Goal: Task Accomplishment & Management: Manage account settings

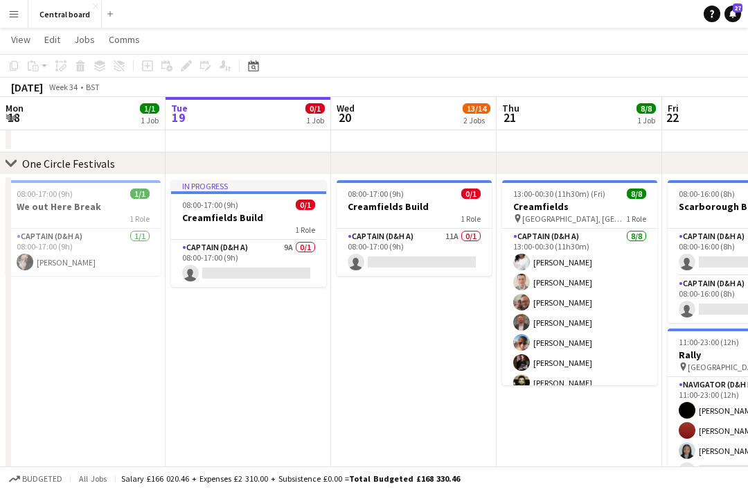
scroll to position [0, 617]
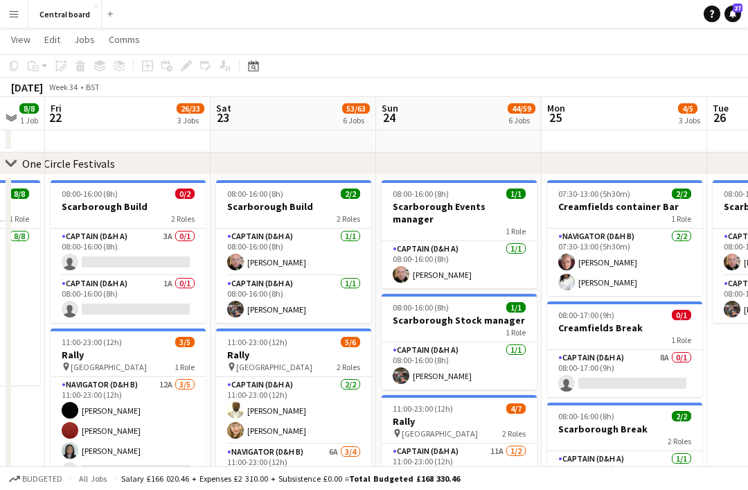
click at [10, 23] on button "Menu" at bounding box center [14, 14] width 28 height 28
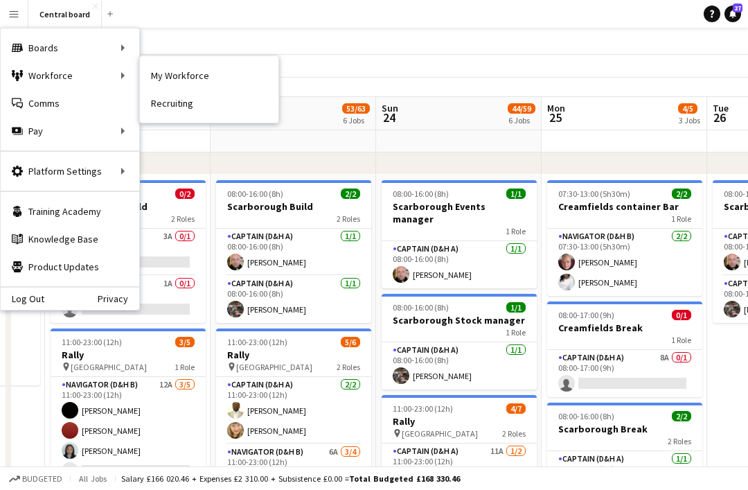
click at [206, 80] on link "My Workforce" at bounding box center [209, 76] width 139 height 28
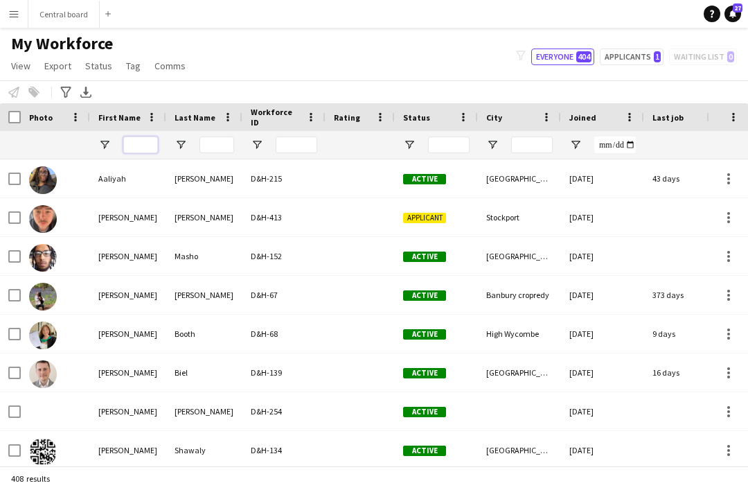
click at [132, 146] on input "First Name Filter Input" at bounding box center [140, 145] width 35 height 17
type input "****"
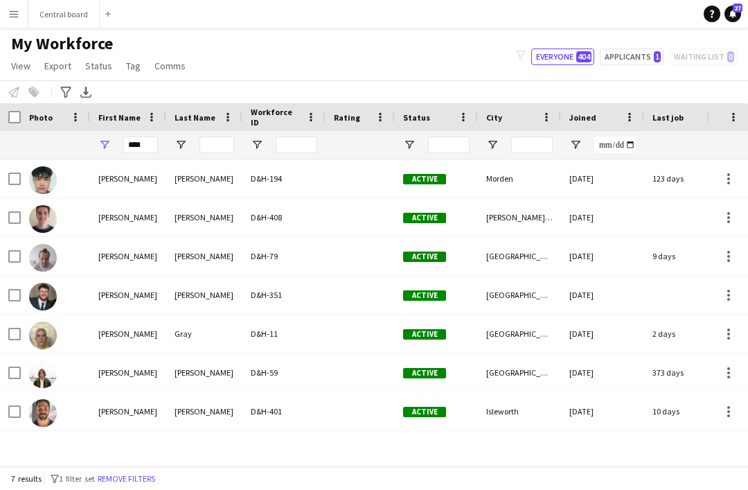
click at [64, 24] on button "Central board Close" at bounding box center [63, 14] width 71 height 27
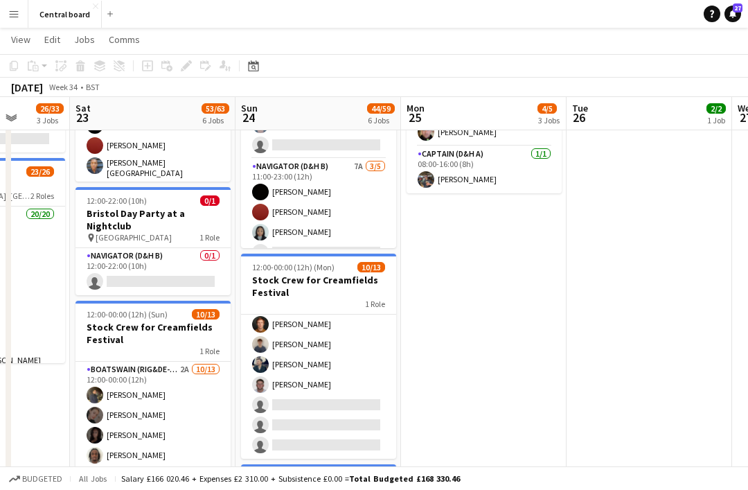
scroll to position [144, 0]
click at [325, 396] on app-card-role "Boatswain (rig&de-rig) 3A [DATE] 12:00-00:00 (12h) [PERSON_NAME] [PERSON_NAME] …" at bounding box center [318, 314] width 155 height 288
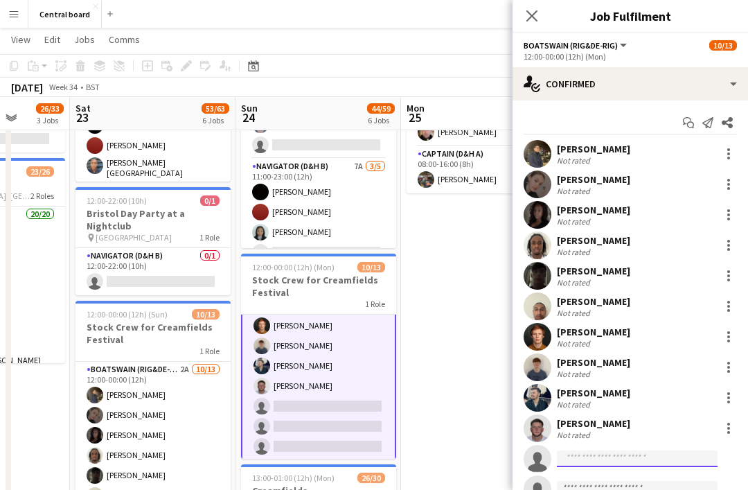
click at [602, 464] on input at bounding box center [637, 458] width 161 height 17
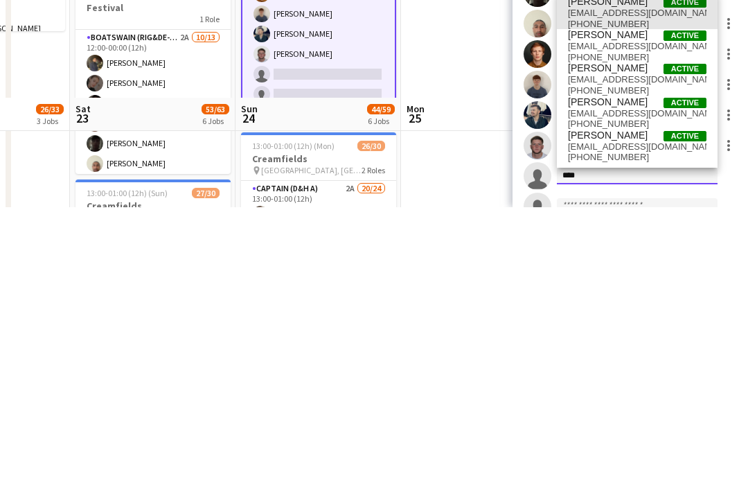
type input "****"
click at [636, 290] on span "[EMAIL_ADDRESS][DOMAIN_NAME]" at bounding box center [637, 295] width 139 height 11
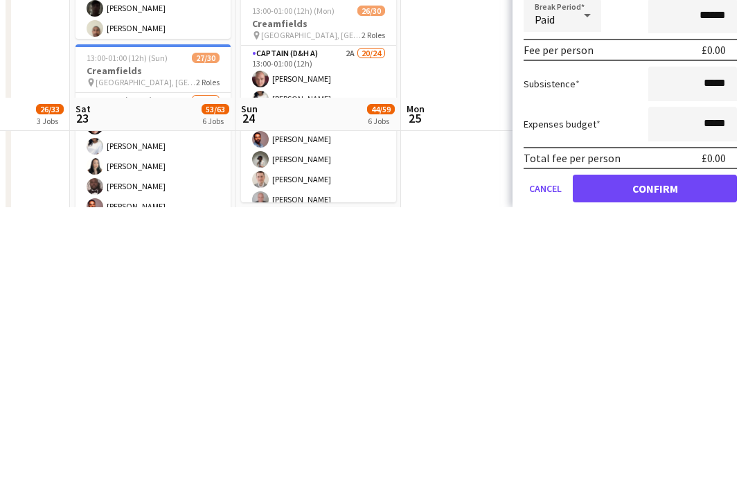
scroll to position [292, 0]
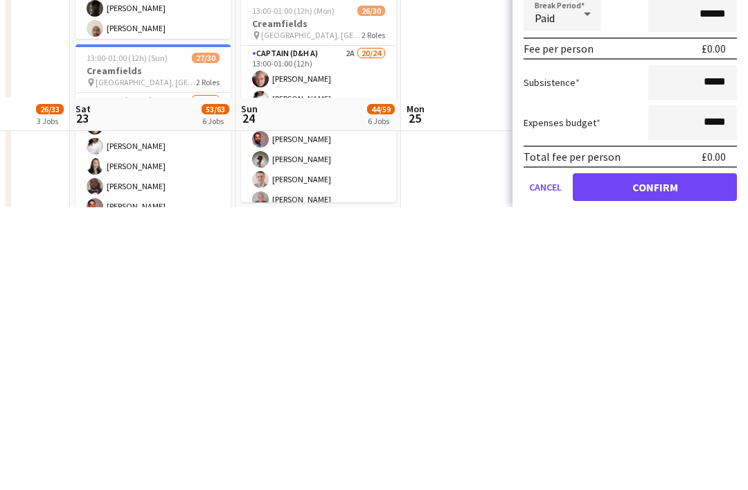
click at [608, 456] on button "Confirm" at bounding box center [655, 470] width 164 height 28
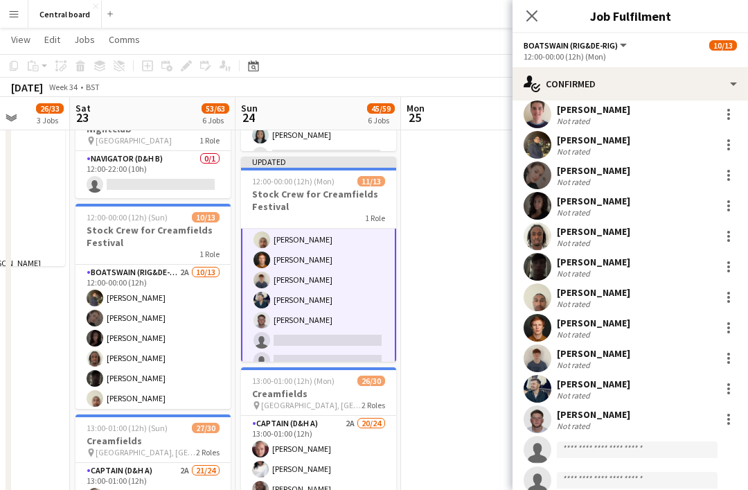
scroll to position [580, 0]
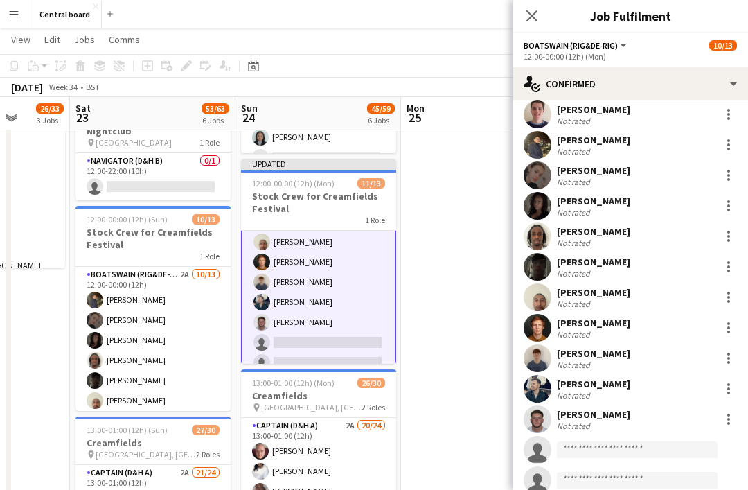
click at [173, 340] on app-card-role "Boatswain (rig&de-rig) 2A [DATE] 12:00-00:00 (12h) [PERSON_NAME] [PERSON_NAME] …" at bounding box center [153, 411] width 155 height 288
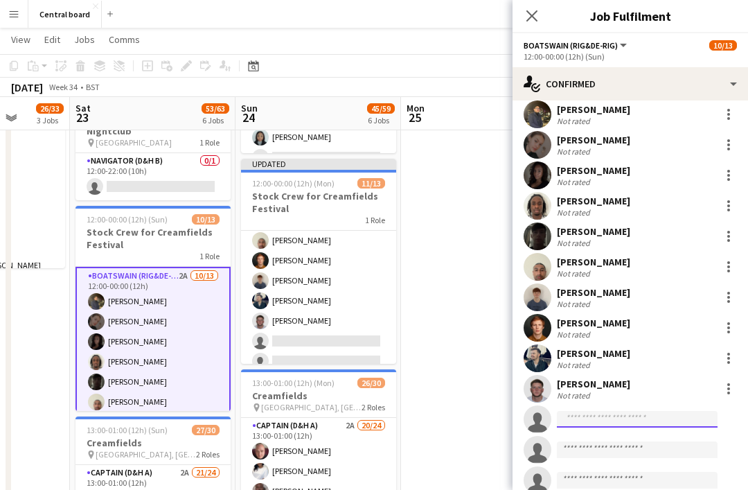
click at [621, 421] on input at bounding box center [637, 419] width 161 height 17
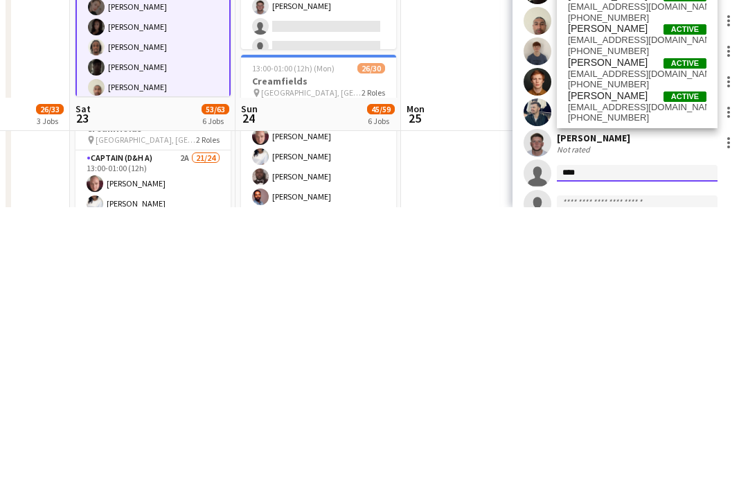
scroll to position [1, 0]
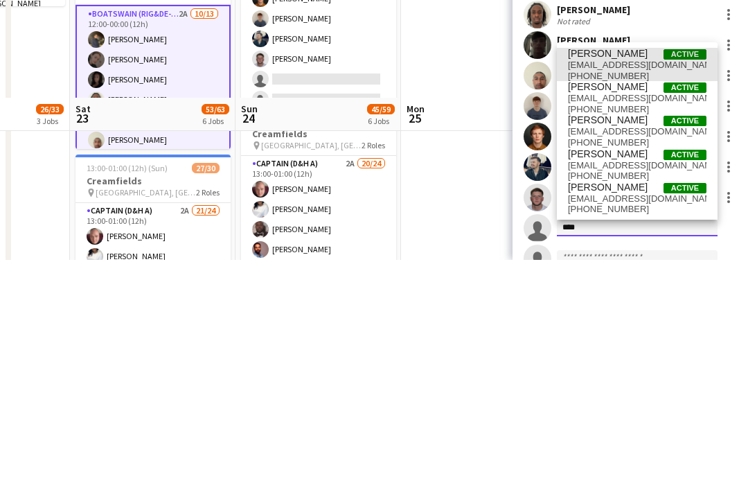
type input "****"
click at [635, 290] on span "[EMAIL_ADDRESS][DOMAIN_NAME]" at bounding box center [637, 295] width 139 height 11
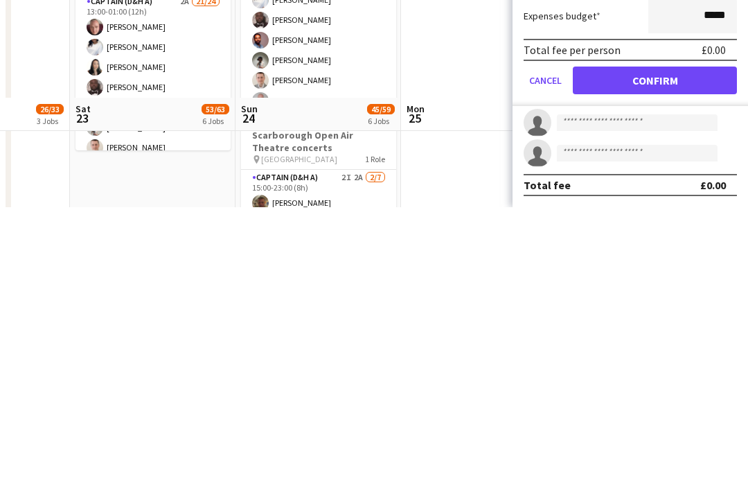
scroll to position [399, 0]
click at [639, 349] on button "Confirm" at bounding box center [655, 363] width 164 height 28
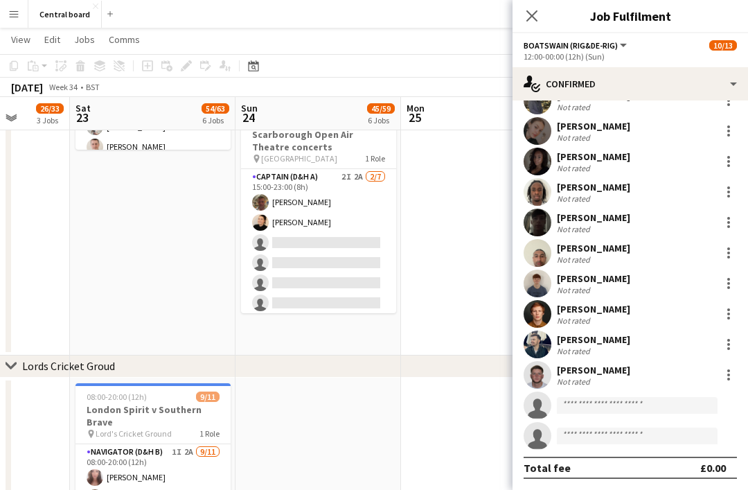
scroll to position [84, 0]
click at [532, 17] on icon "Close pop-in" at bounding box center [532, 15] width 11 height 11
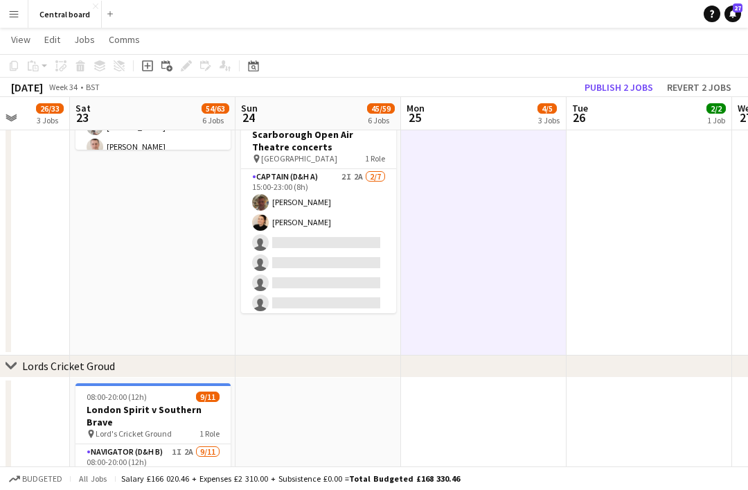
click at [626, 88] on button "Publish 2 jobs" at bounding box center [619, 87] width 80 height 18
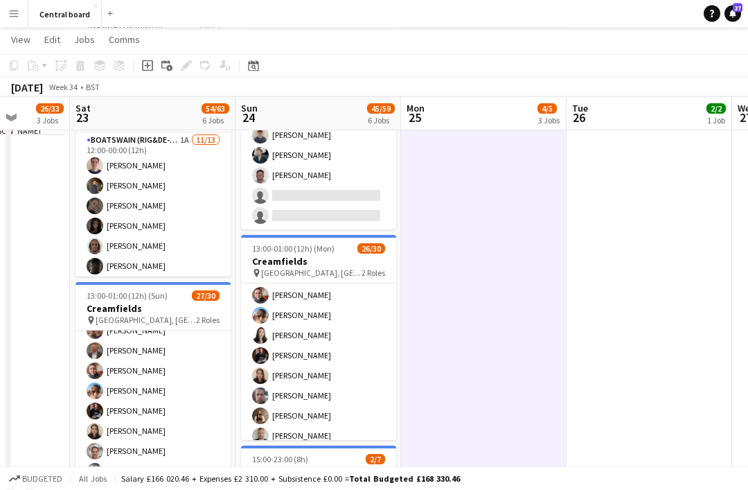
scroll to position [223, 0]
click at [161, 454] on app-card-role "Captain (D&H A) 2A 21/24 13:00-01:00 (12h) [PERSON_NAME] [PERSON_NAME] [PERSON_…" at bounding box center [153, 371] width 155 height 509
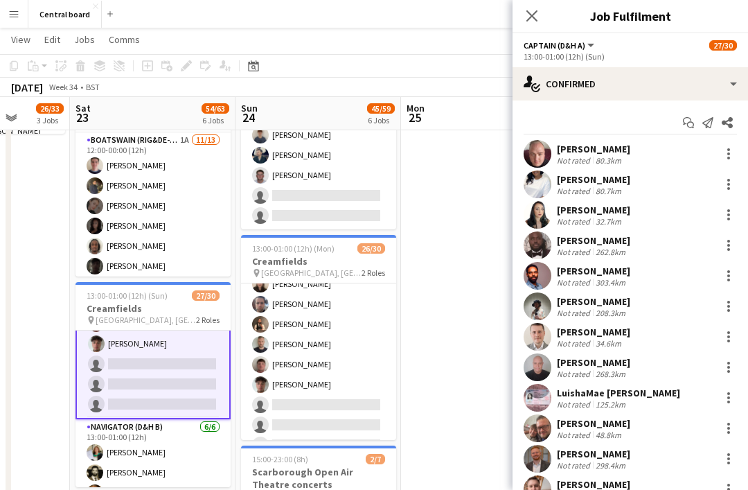
scroll to position [319, 0]
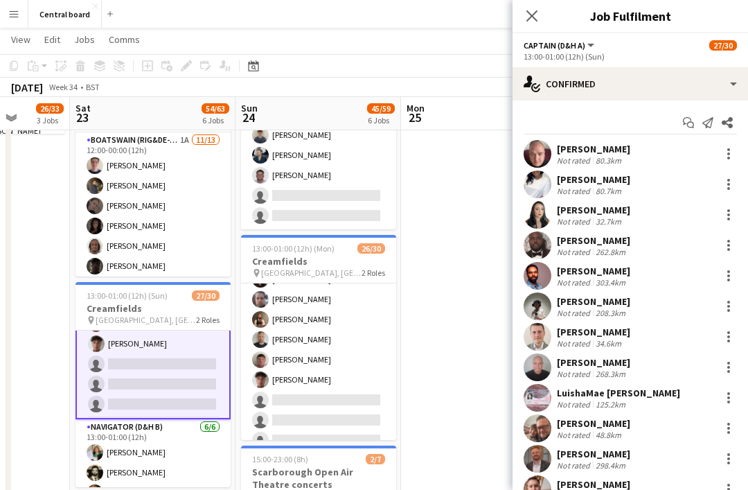
click at [319, 391] on app-card-role "Captain (D&H A) 2A 20/24 13:00-01:00 (12h) [PERSON_NAME] [PERSON_NAME] [PERSON_…" at bounding box center [318, 219] width 155 height 509
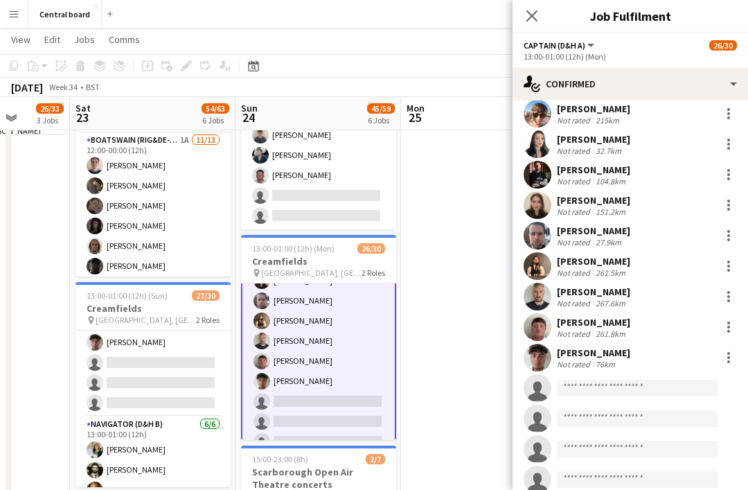
scroll to position [375, 0]
click at [590, 392] on input at bounding box center [637, 388] width 161 height 17
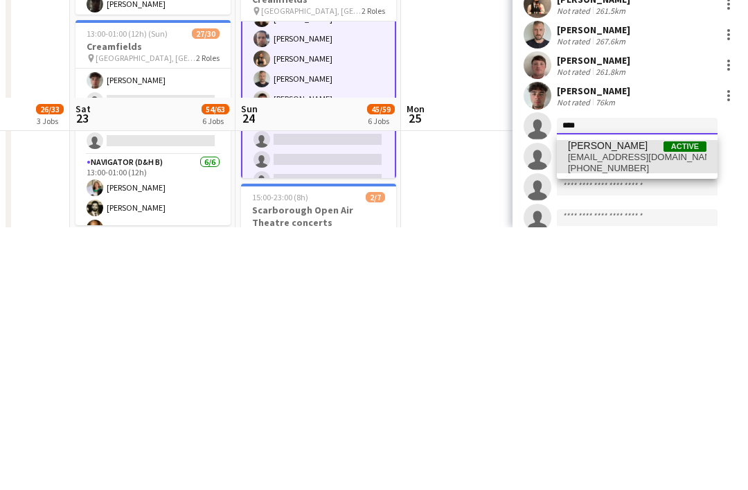
type input "****"
click at [628, 403] on span "[PERSON_NAME] Active" at bounding box center [637, 409] width 139 height 12
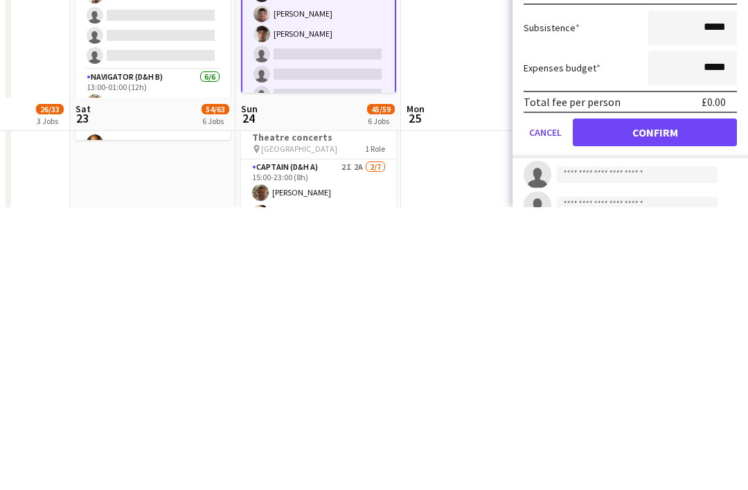
scroll to position [635, 0]
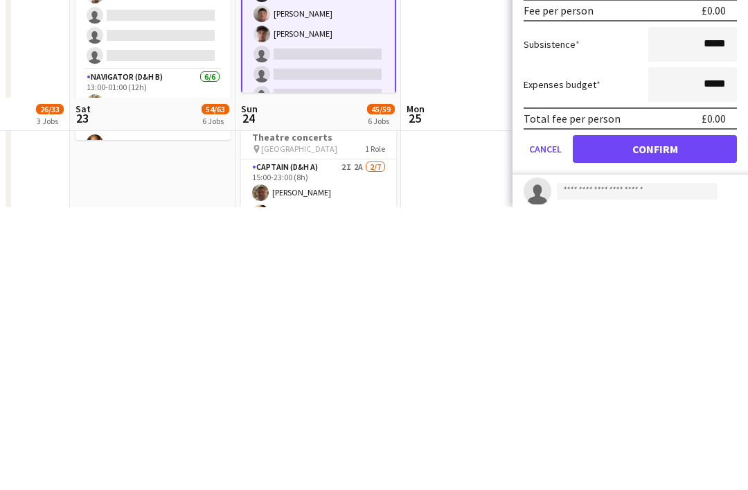
click at [621, 418] on button "Confirm" at bounding box center [655, 432] width 164 height 28
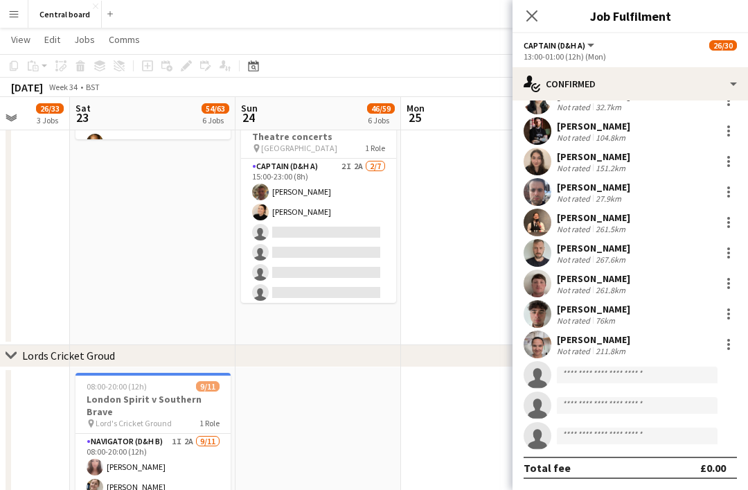
scroll to position [375, 0]
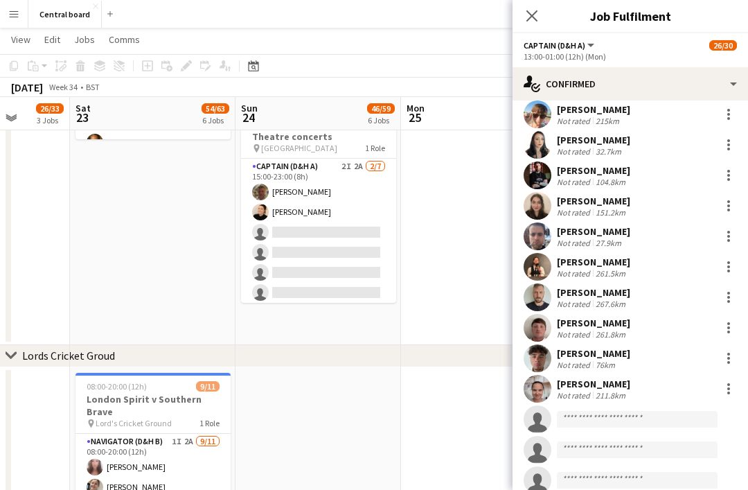
click at [539, 23] on app-icon "Close pop-in" at bounding box center [532, 16] width 17 height 17
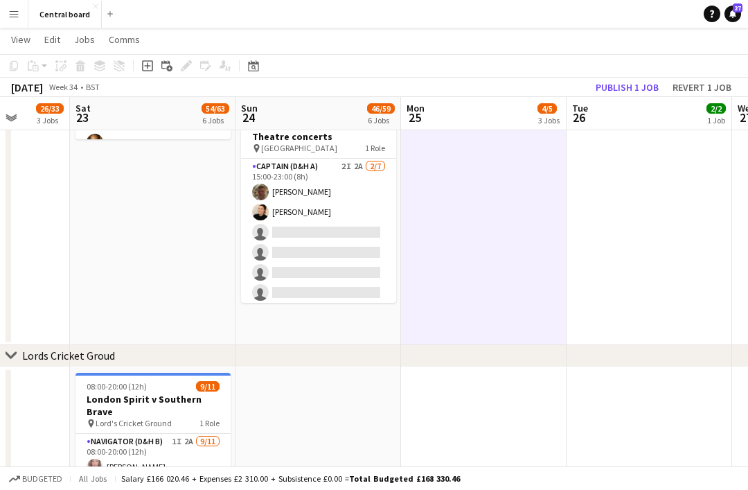
click at [628, 87] on button "Publish 1 job" at bounding box center [627, 87] width 74 height 18
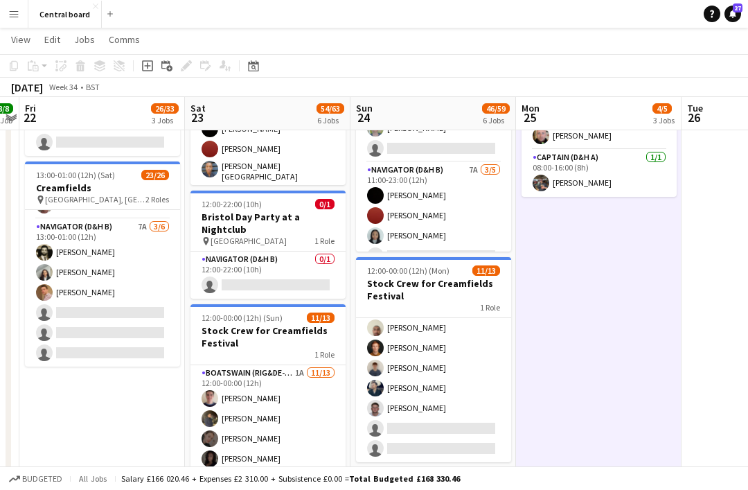
scroll to position [420, 0]
click at [158, 260] on app-card-role "Navigator (D&H B) 7A [DATE] 13:00-01:00 (12h) [PERSON_NAME] [PERSON_NAME] [PERS…" at bounding box center [102, 293] width 155 height 148
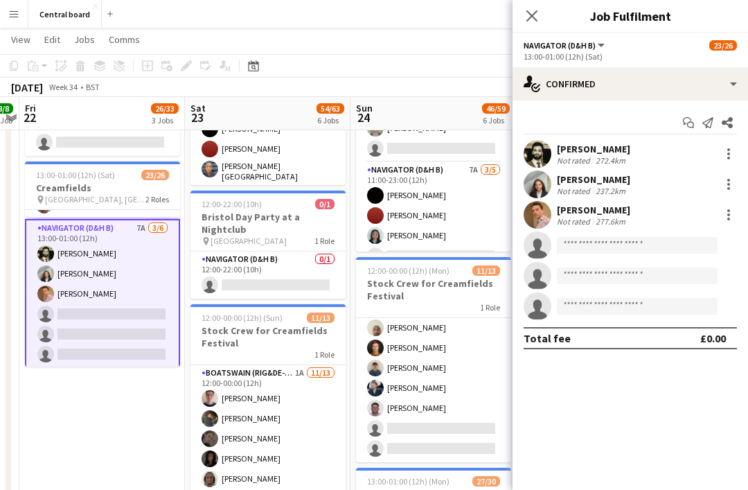
click at [626, 55] on div "13:00-01:00 (12h) (Sat)" at bounding box center [630, 56] width 213 height 10
click at [588, 49] on span "Navigator (D&H B)" at bounding box center [560, 45] width 72 height 10
click at [662, 58] on div "13:00-01:00 (12h) (Sat)" at bounding box center [630, 56] width 213 height 10
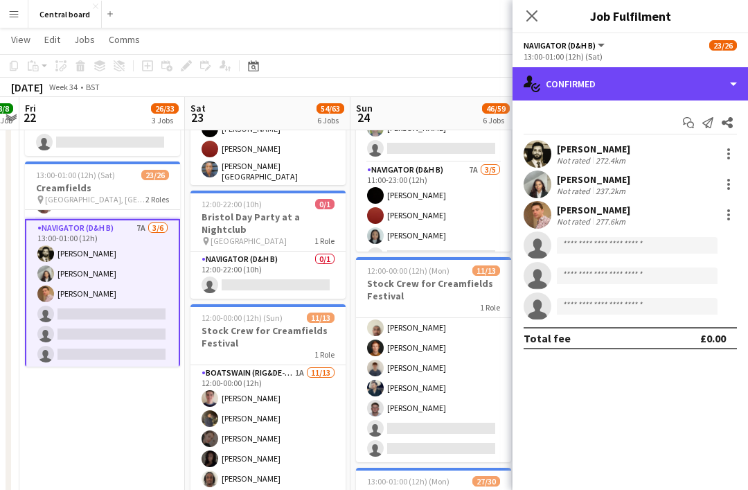
click at [697, 89] on div "single-neutral-actions-check-2 Confirmed" at bounding box center [631, 83] width 236 height 33
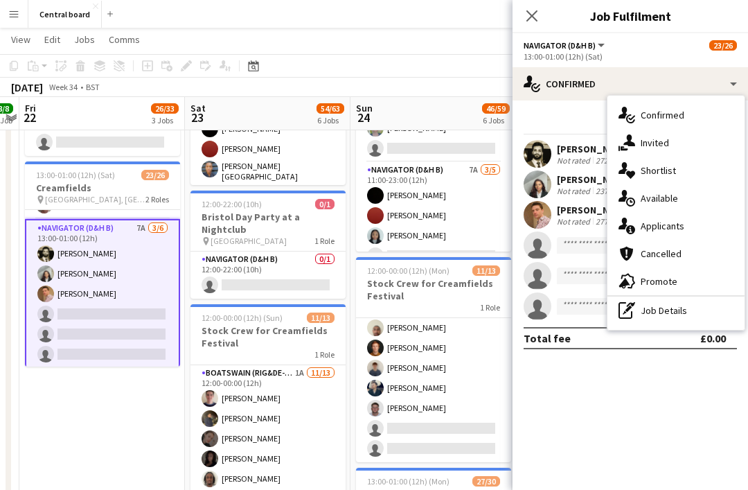
click at [595, 49] on button "Navigator (D&H B)" at bounding box center [565, 45] width 83 height 10
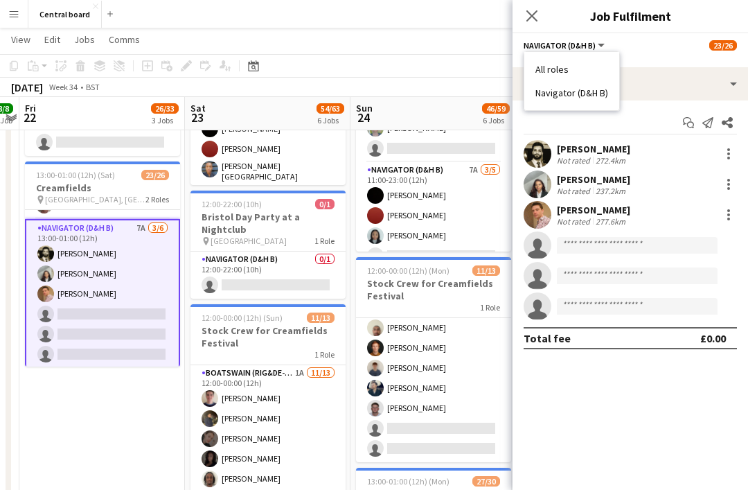
click at [534, 23] on app-icon "Close pop-in" at bounding box center [532, 16] width 17 height 17
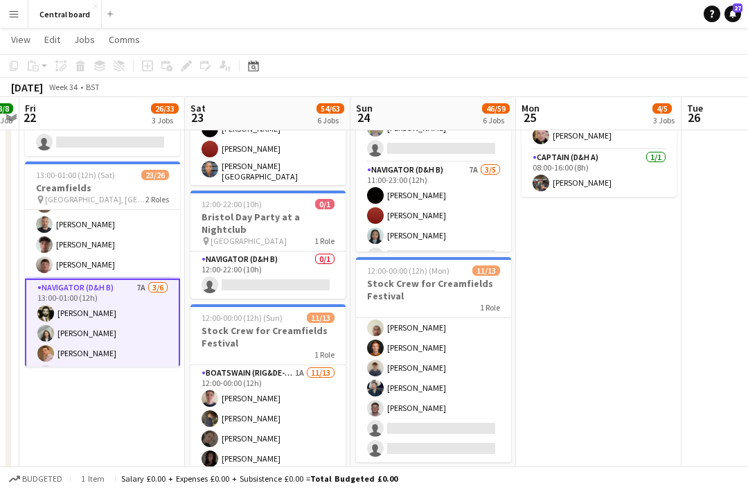
scroll to position [480, 0]
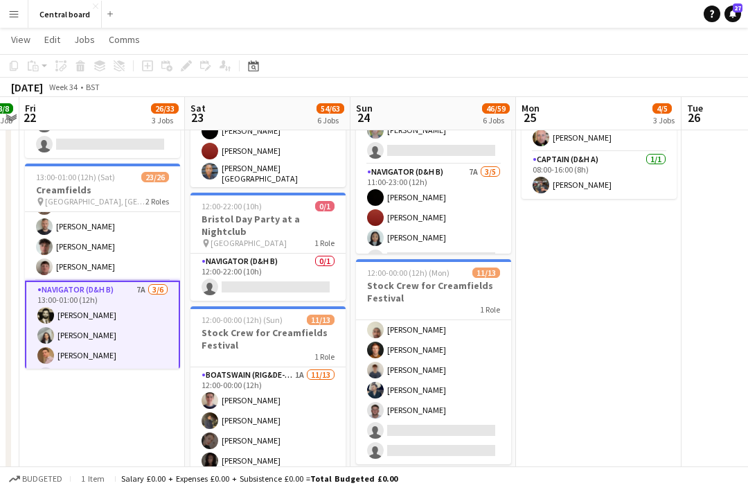
click at [121, 413] on app-date-cell "08:00-16:00 (8h) 0/2 Scarborough Build 2 Roles Captain (D&H A) 3A 0/1 08:00-16:…" at bounding box center [102, 378] width 166 height 1100
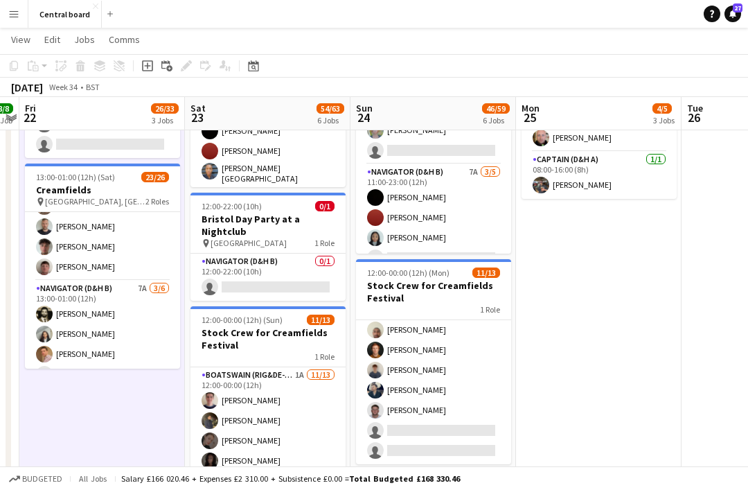
click at [118, 189] on h3 "Creamfields" at bounding box center [102, 190] width 155 height 12
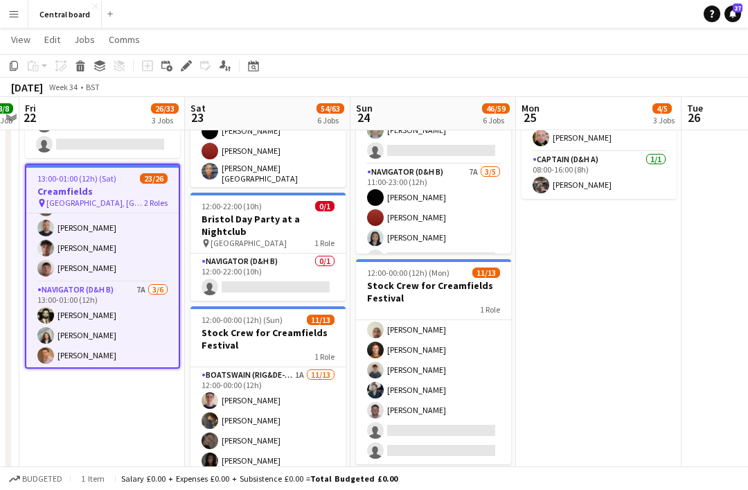
click at [188, 67] on icon "Edit" at bounding box center [186, 65] width 11 height 11
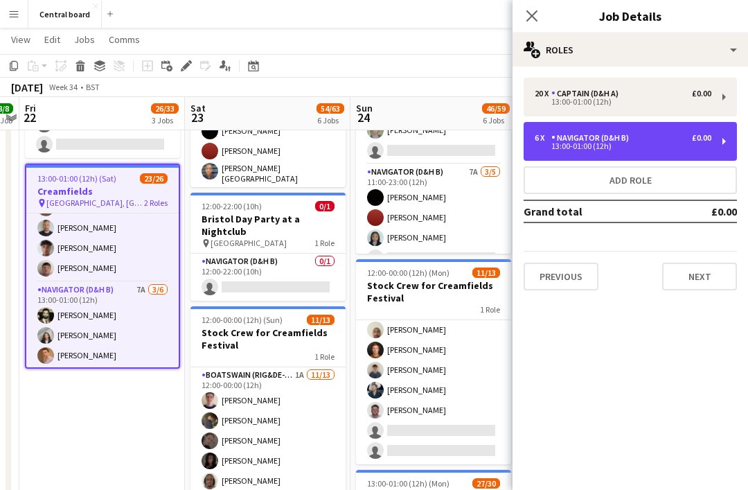
click at [718, 153] on div "6 x Navigator (D&H B) £0.00 13:00-01:00 (12h)" at bounding box center [630, 141] width 213 height 39
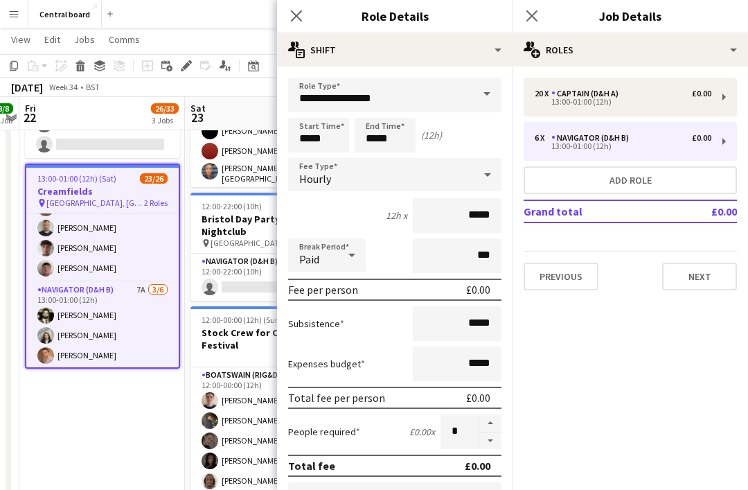
click at [493, 444] on button "button" at bounding box center [491, 440] width 22 height 17
click at [492, 445] on button "button" at bounding box center [491, 440] width 22 height 17
click at [493, 445] on button "button" at bounding box center [491, 440] width 22 height 17
type input "*"
click at [554, 387] on mat-expansion-panel "pencil3 General details 20 x Captain (D&H A) £0.00 13:00-01:00 (12h) 6 x Naviga…" at bounding box center [631, 278] width 236 height 423
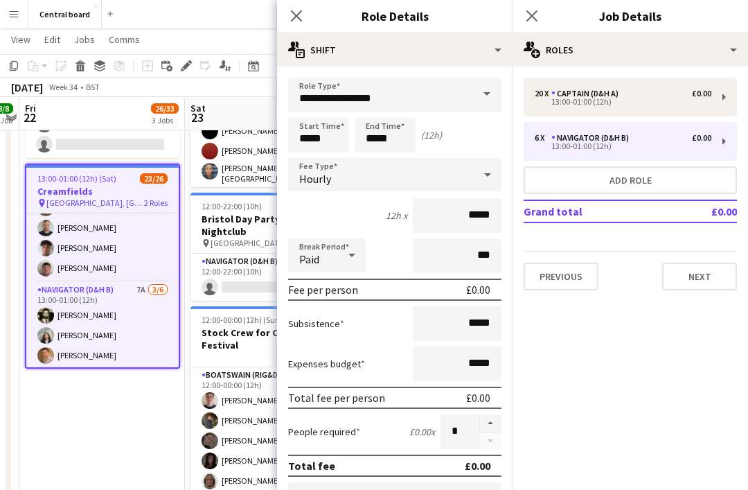
click at [538, 10] on icon at bounding box center [532, 15] width 11 height 11
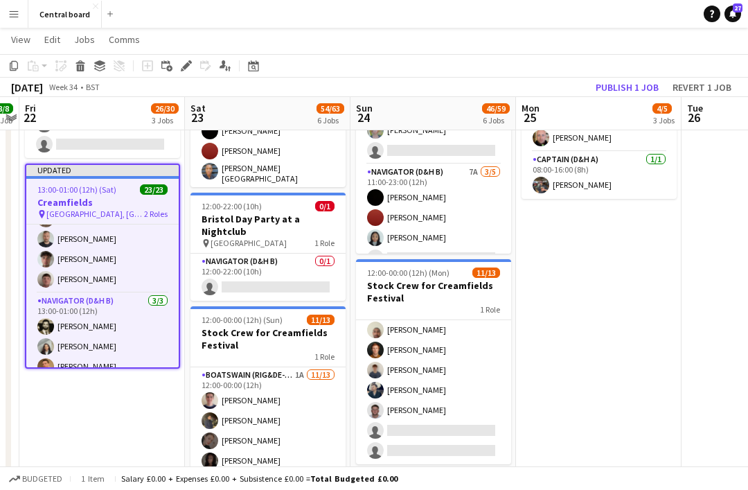
click at [105, 432] on app-date-cell "08:00-16:00 (8h) 0/2 Scarborough Build 2 Roles Captain (D&H A) 3A 0/1 08:00-16:…" at bounding box center [102, 378] width 166 height 1100
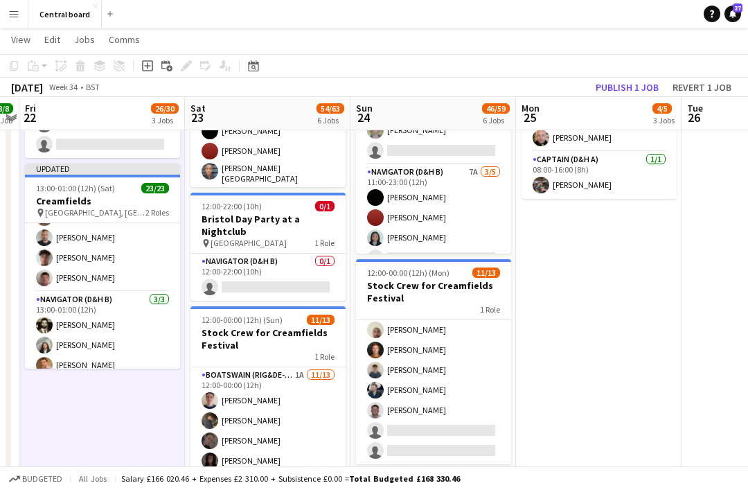
click at [632, 87] on button "Publish 1 job" at bounding box center [627, 87] width 74 height 18
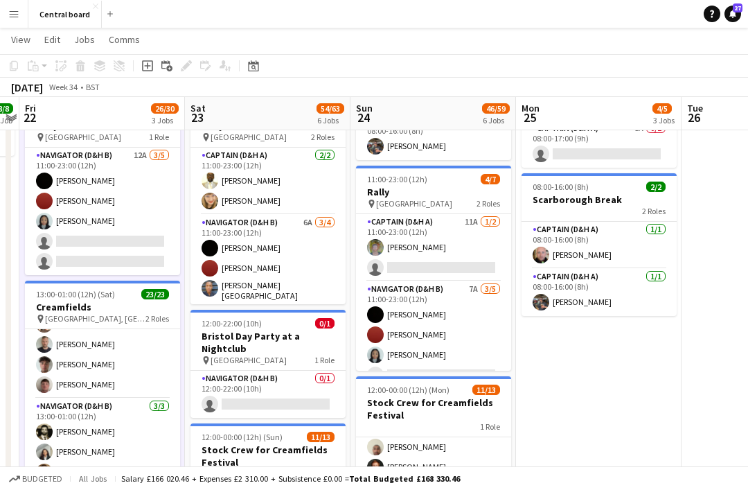
scroll to position [364, 0]
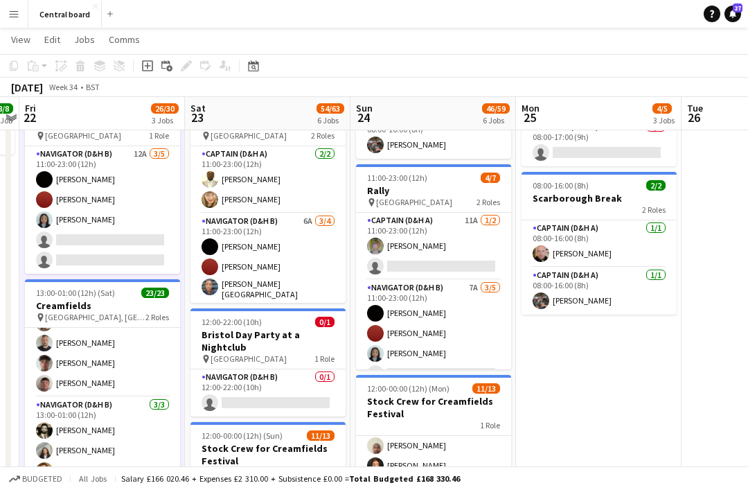
click at [457, 395] on h3 "Stock Crew for Creamfields Festival" at bounding box center [433, 407] width 155 height 25
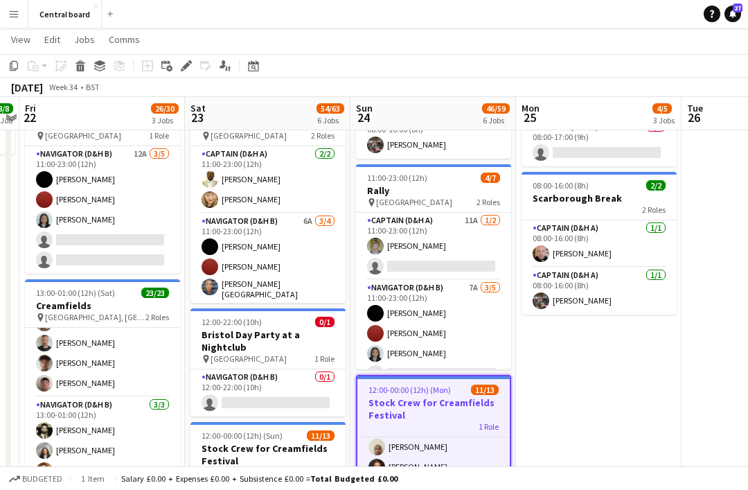
click at [193, 65] on div "Edit" at bounding box center [186, 66] width 17 height 17
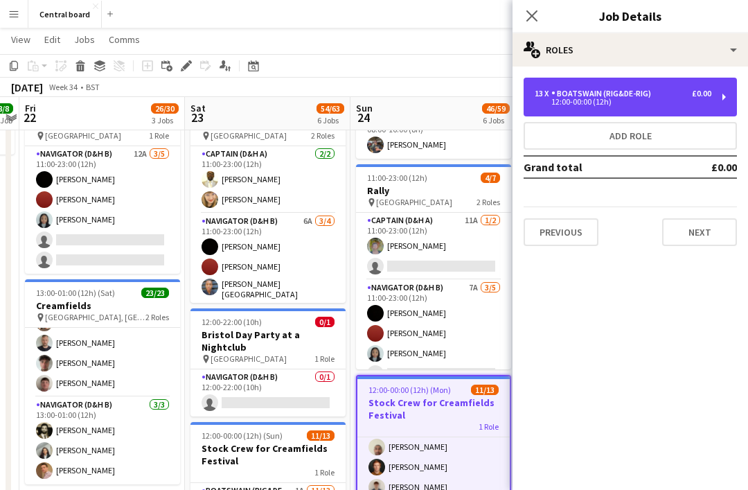
click at [726, 97] on div "13 x Boatswain (rig&de-rig) £0.00 12:00-00:00 (12h)" at bounding box center [630, 97] width 213 height 39
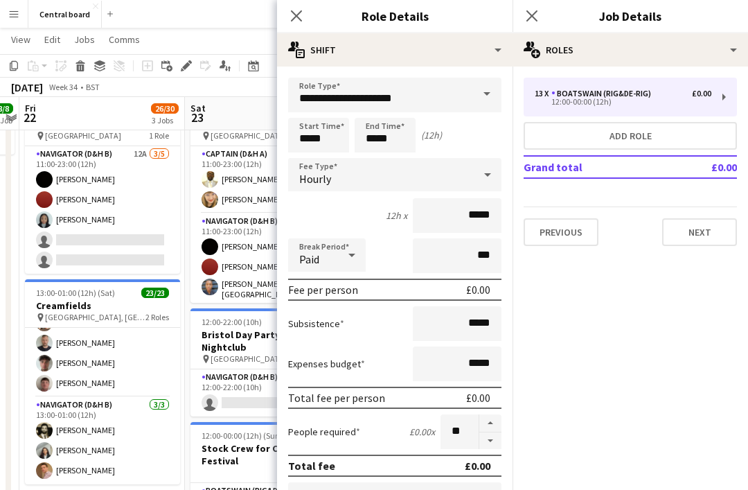
click at [499, 409] on div "Total fee per person £0.00" at bounding box center [394, 398] width 213 height 22
click at [491, 421] on button "button" at bounding box center [491, 423] width 22 height 18
click at [491, 423] on button "button" at bounding box center [491, 423] width 22 height 18
type input "**"
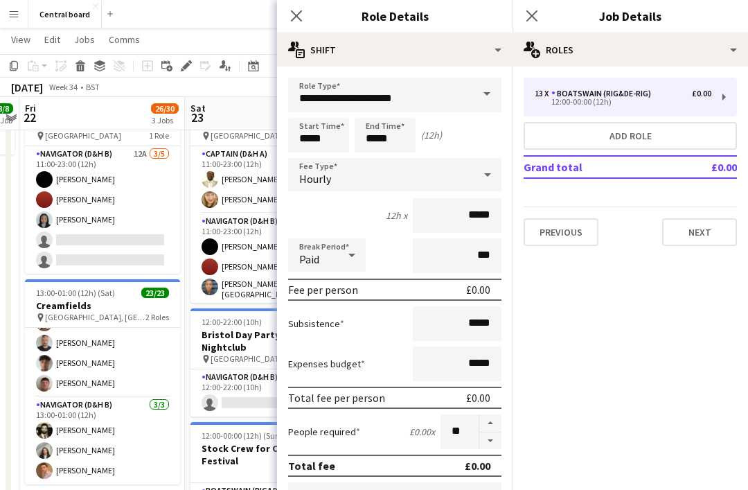
click at [547, 395] on mat-expansion-panel "pencil3 General details 13 x Boatswain (rig&de-rig) £0.00 12:00-00:00 (12h) Add…" at bounding box center [631, 278] width 236 height 423
click at [536, 12] on icon at bounding box center [532, 15] width 11 height 11
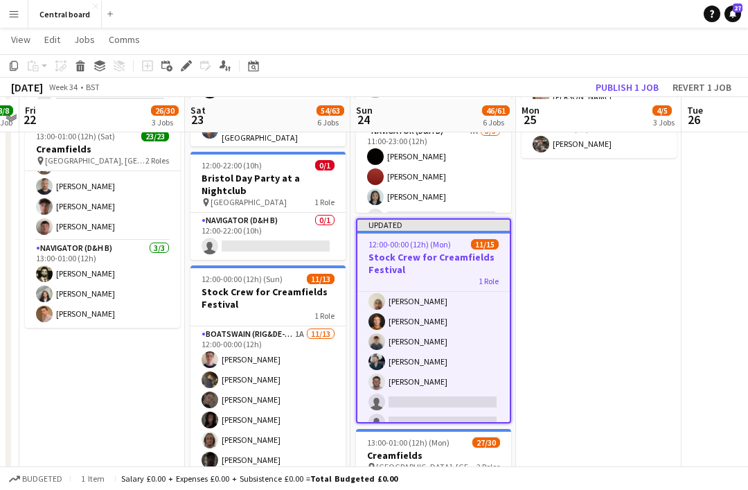
scroll to position [523, 0]
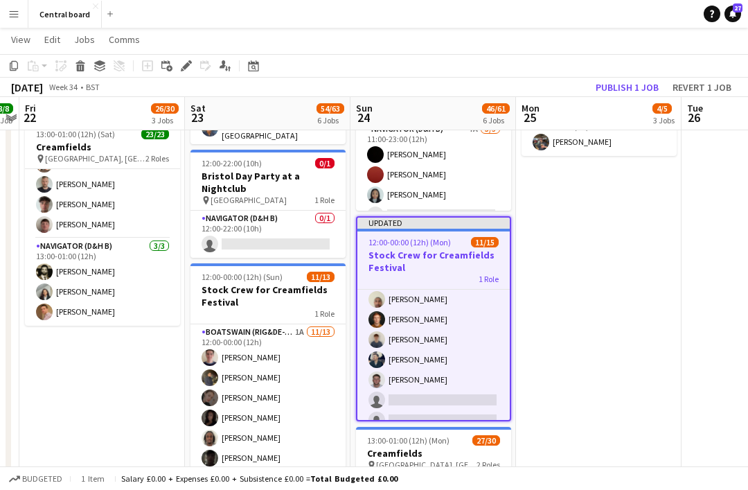
click at [297, 283] on h3 "Stock Crew for Creamfields Festival" at bounding box center [268, 295] width 155 height 25
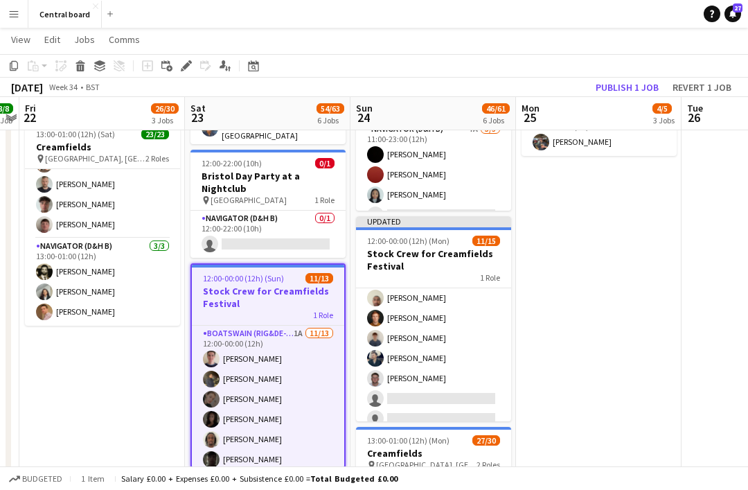
click at [186, 67] on icon at bounding box center [186, 66] width 8 height 8
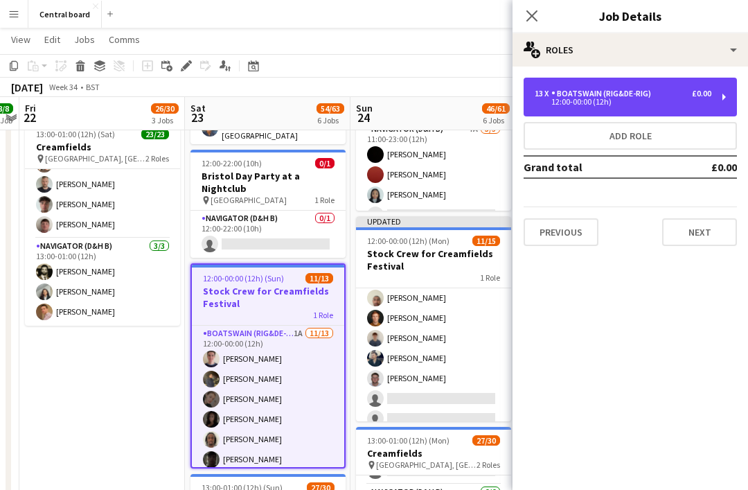
click at [714, 93] on div "13 x Boatswain (rig&de-rig) £0.00 12:00-00:00 (12h)" at bounding box center [630, 97] width 213 height 39
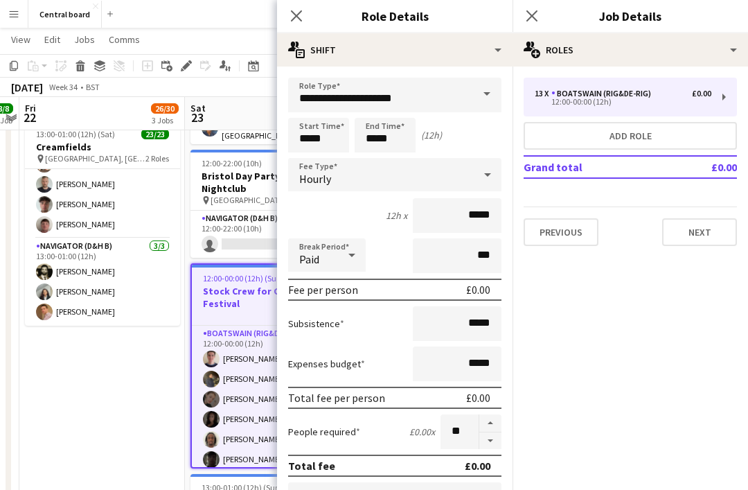
click at [493, 419] on button "button" at bounding box center [491, 423] width 22 height 18
click at [493, 420] on button "button" at bounding box center [491, 423] width 22 height 18
type input "**"
click at [540, 10] on app-icon "Close pop-in" at bounding box center [532, 16] width 17 height 17
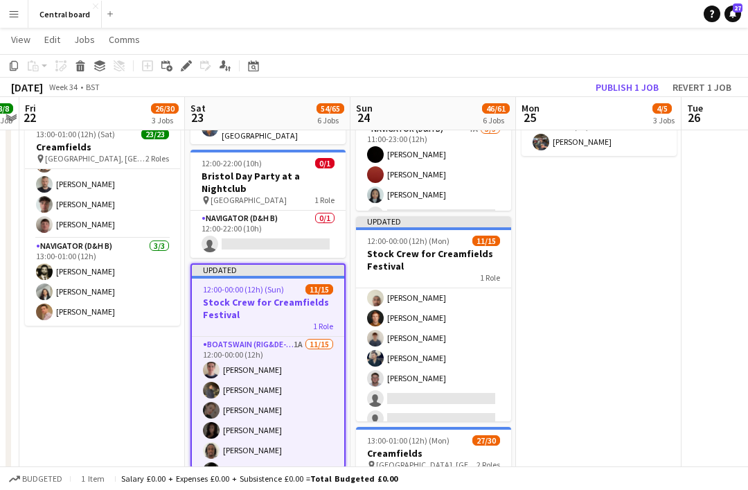
click at [593, 331] on app-date-cell "07:30-13:00 (5h30m) 2/2 Creamfields container Bar 1 Role Navigator (D&H B) [DAT…" at bounding box center [599, 335] width 166 height 1100
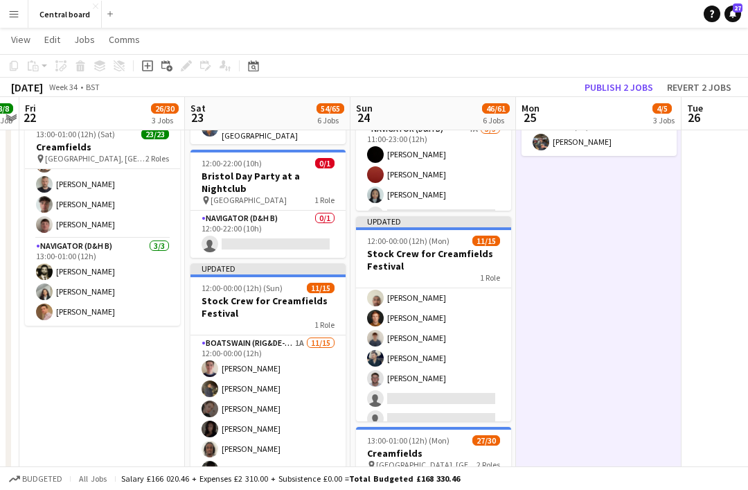
click at [622, 85] on button "Publish 2 jobs" at bounding box center [619, 87] width 80 height 18
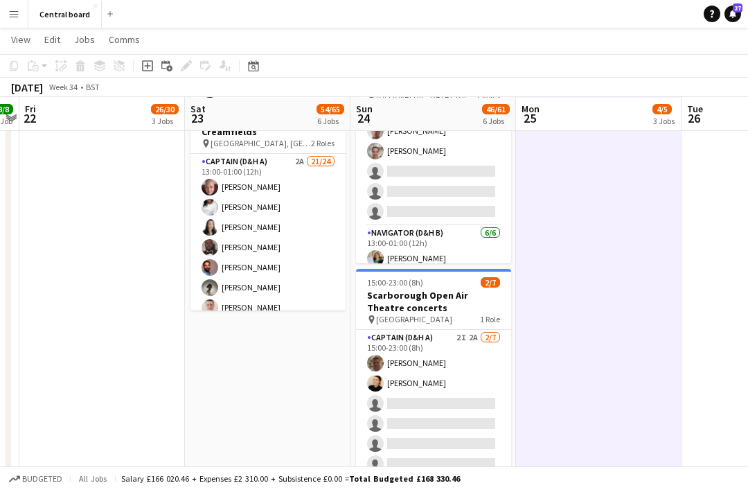
scroll to position [889, 0]
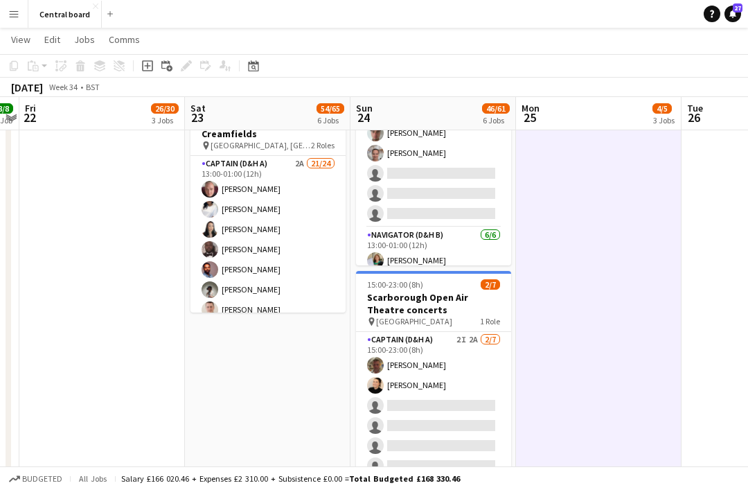
click at [475, 370] on app-card-role "Captain (D&H A) 2I 2A [DATE] 15:00-23:00 (8h) [PERSON_NAME] [PERSON_NAME] singl…" at bounding box center [433, 416] width 155 height 168
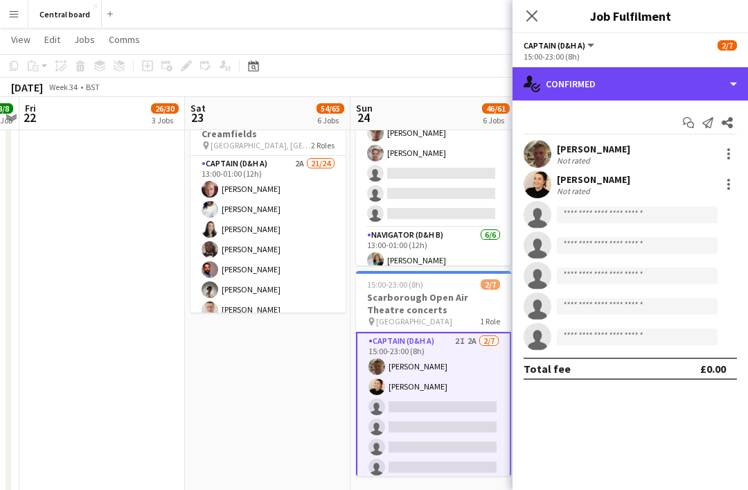
click at [717, 86] on div "single-neutral-actions-check-2 Confirmed" at bounding box center [631, 83] width 236 height 33
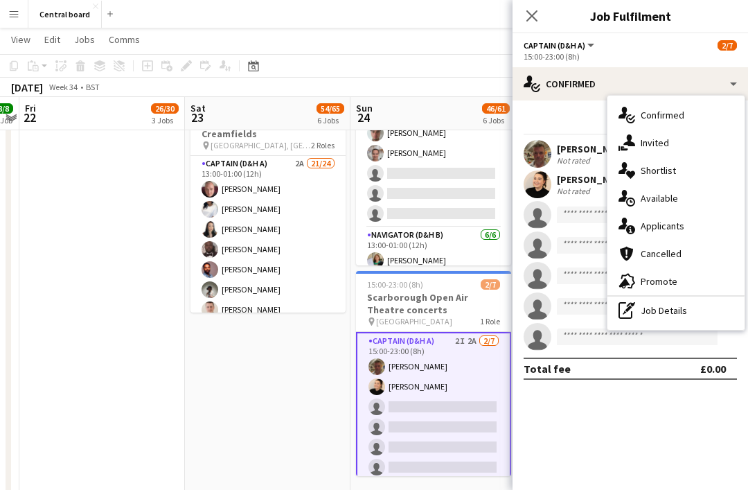
click at [667, 153] on div "single-neutral-actions-share-1 Invited" at bounding box center [676, 143] width 137 height 28
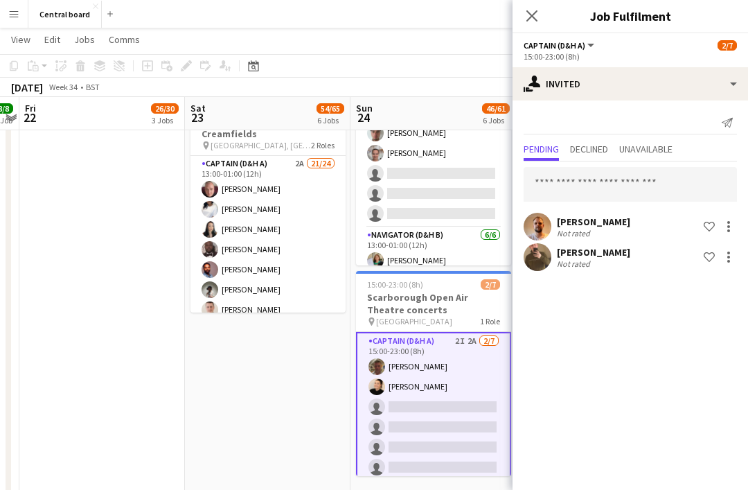
click at [539, 222] on app-user-avatar at bounding box center [538, 227] width 28 height 28
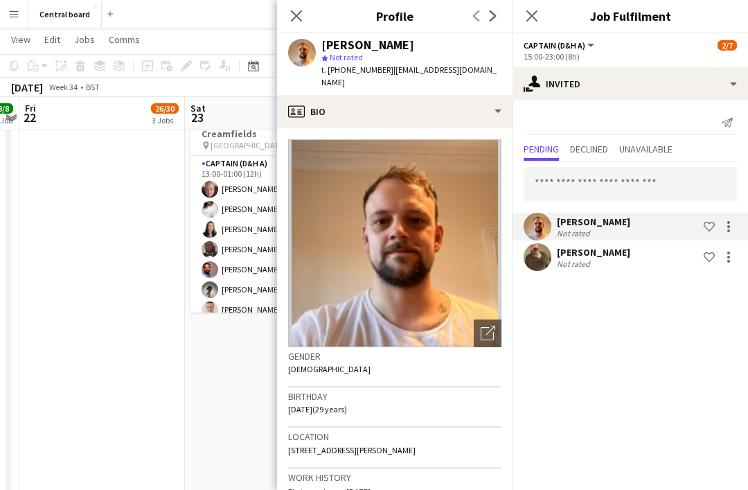
click at [298, 23] on app-icon "Close pop-in" at bounding box center [296, 16] width 17 height 17
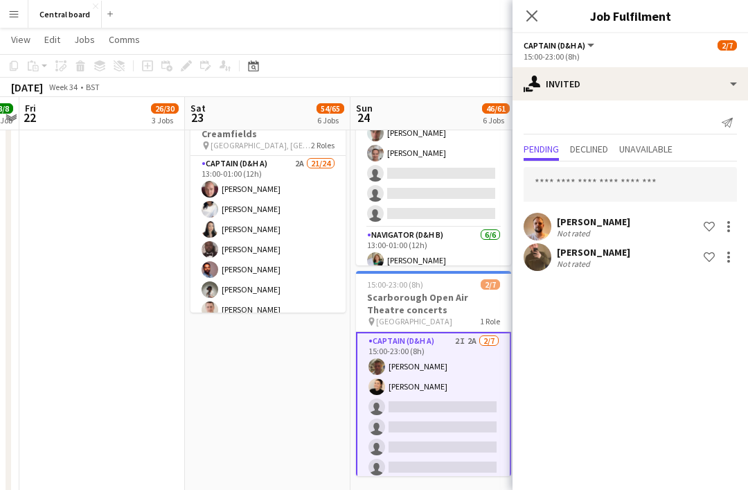
click at [532, 257] on app-user-avatar at bounding box center [538, 257] width 28 height 28
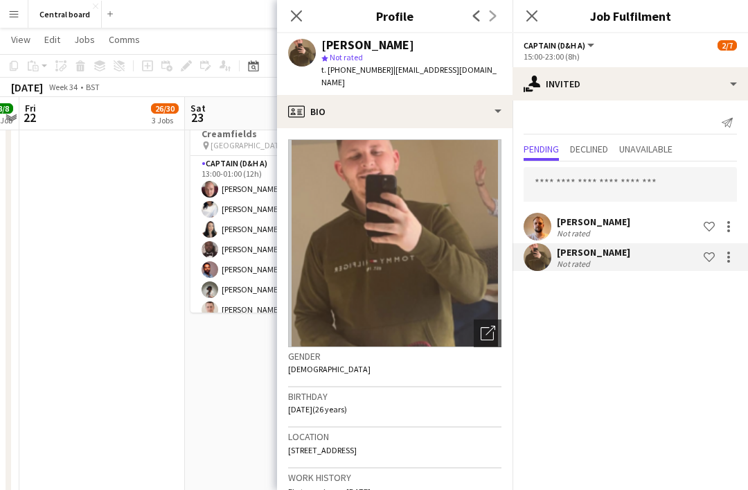
click at [293, 20] on icon at bounding box center [296, 15] width 11 height 11
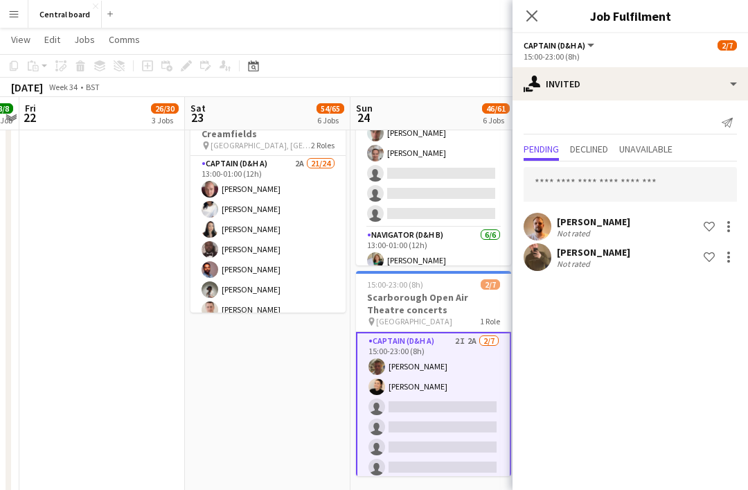
click at [539, 16] on app-icon "Close pop-in" at bounding box center [532, 16] width 17 height 17
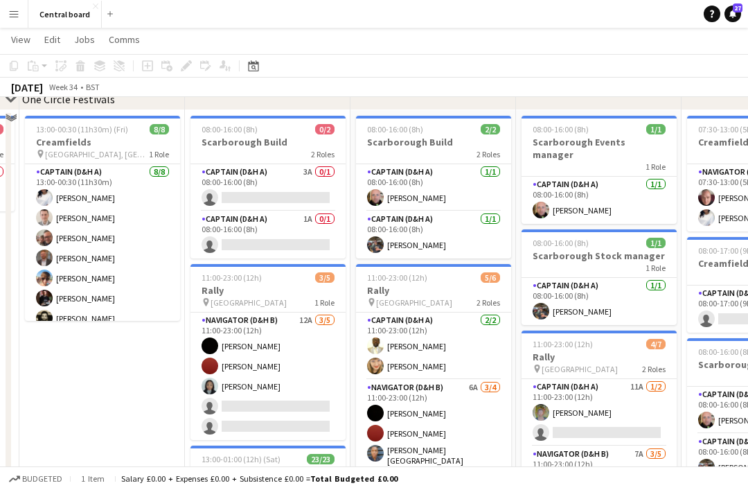
scroll to position [44, 0]
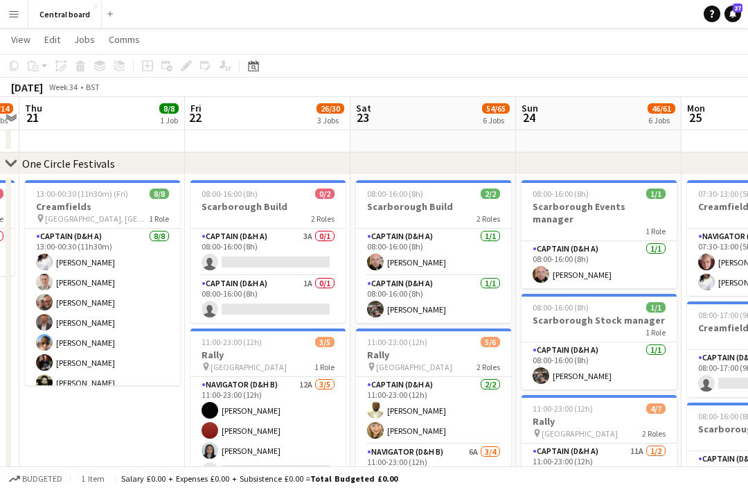
click at [19, 6] on button "Menu" at bounding box center [14, 14] width 28 height 28
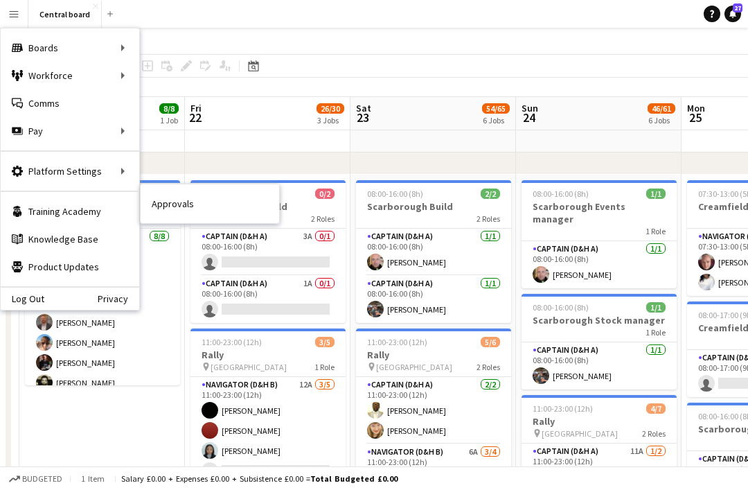
click at [112, 136] on div "Pay Pay" at bounding box center [70, 131] width 139 height 28
click at [114, 132] on div "Pay Pay" at bounding box center [70, 131] width 139 height 28
click at [128, 128] on div "Pay Pay" at bounding box center [70, 131] width 139 height 28
click at [74, 130] on div "Pay Pay" at bounding box center [70, 131] width 139 height 28
click at [122, 137] on div "Pay Pay" at bounding box center [70, 131] width 139 height 28
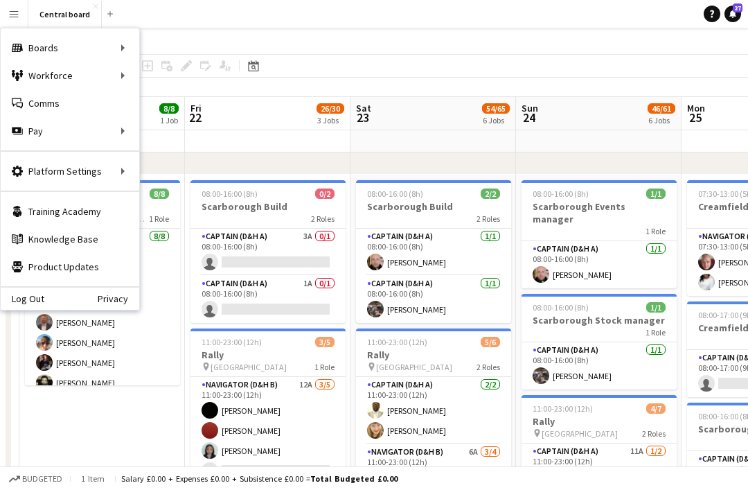
click at [123, 134] on div "Pay Pay" at bounding box center [70, 131] width 139 height 28
click at [126, 130] on div "Pay Pay" at bounding box center [70, 131] width 139 height 28
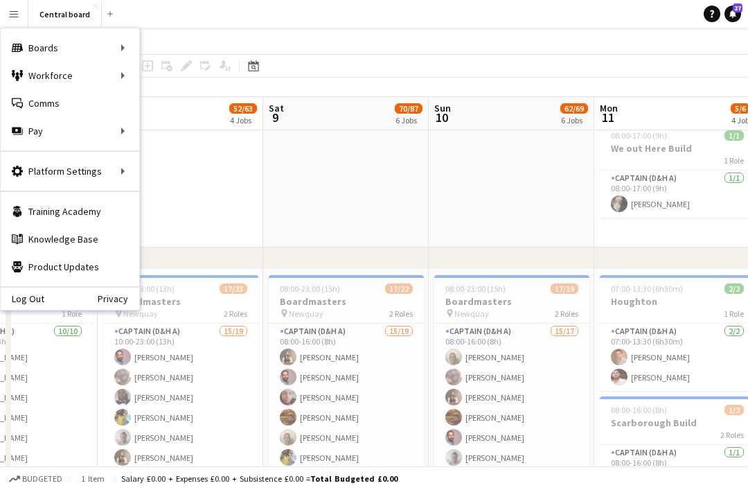
scroll to position [0, 482]
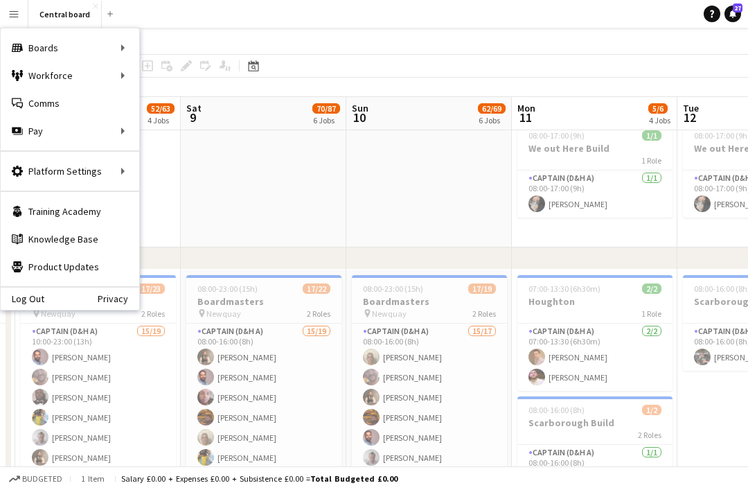
click at [124, 134] on div "Pay Pay" at bounding box center [70, 131] width 139 height 28
click at [126, 137] on div "Pay Pay" at bounding box center [70, 131] width 139 height 28
click at [249, 209] on app-date-cell "08:00-17:00 (9h) 1/1 [PERSON_NAME] Park Ops 1 Role Captain (D&H A) [DATE] 08:00…" at bounding box center [264, 131] width 166 height 232
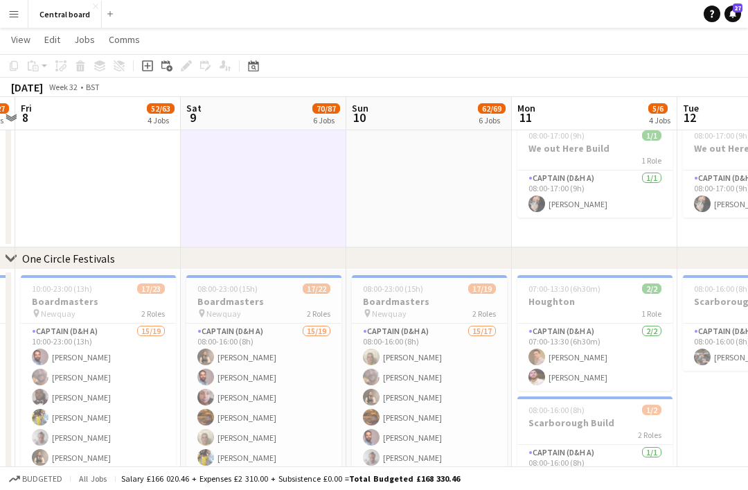
click at [14, 15] on app-icon "Menu" at bounding box center [13, 13] width 11 height 11
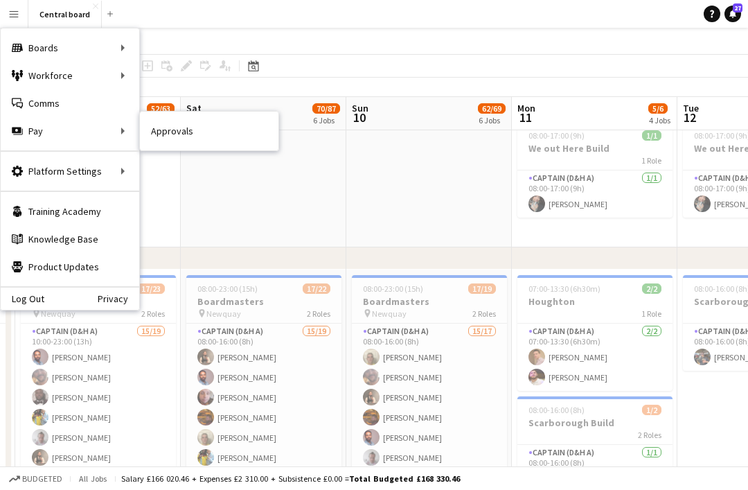
click at [220, 134] on link "Approvals" at bounding box center [209, 131] width 139 height 28
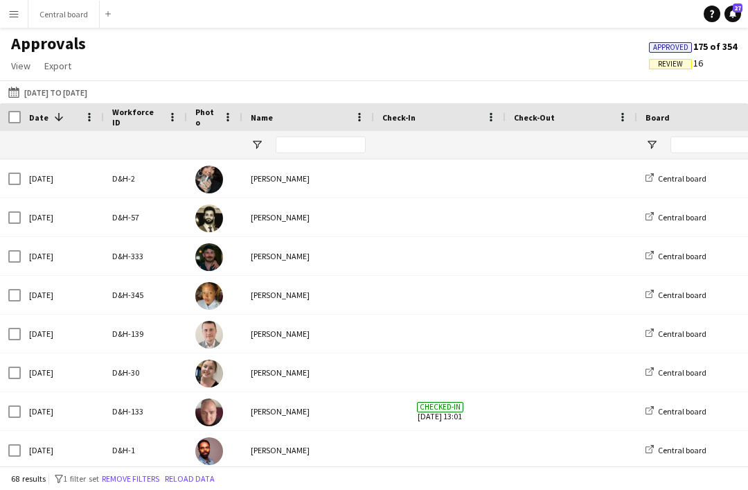
click at [46, 96] on button "[DATE] to [DATE] [DATE] to [DATE]" at bounding box center [48, 92] width 85 height 17
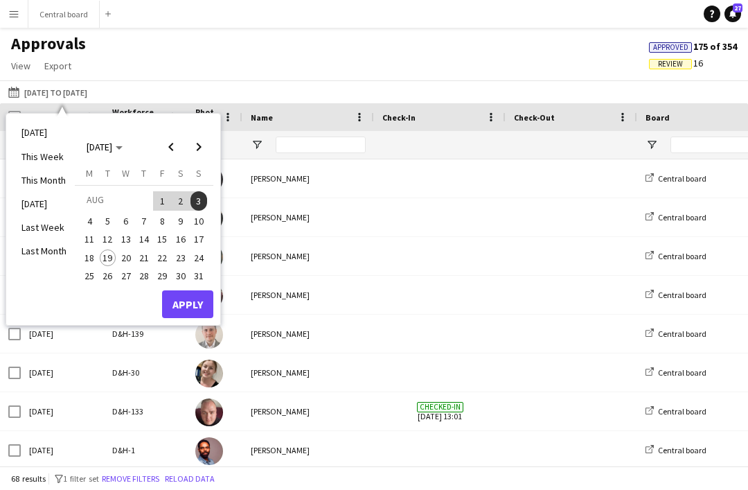
click at [130, 214] on span "6" at bounding box center [126, 221] width 17 height 17
click at [203, 220] on span "10" at bounding box center [199, 221] width 17 height 17
click at [187, 304] on button "Apply" at bounding box center [187, 304] width 51 height 28
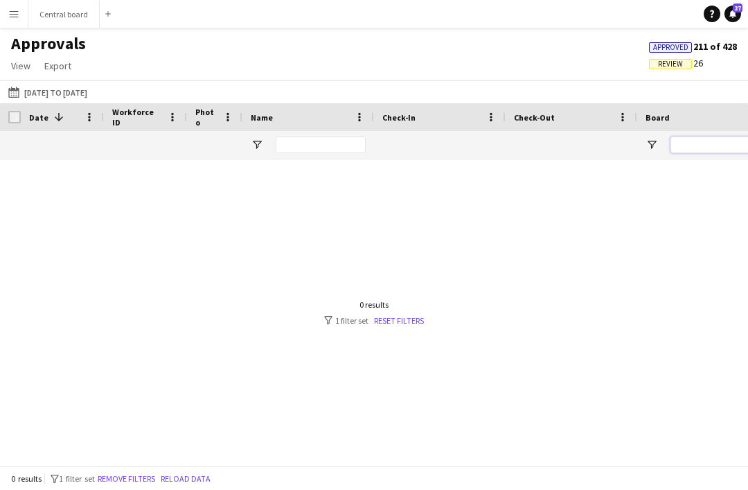
click at [702, 152] on input "Board Filter Input" at bounding box center [719, 145] width 97 height 17
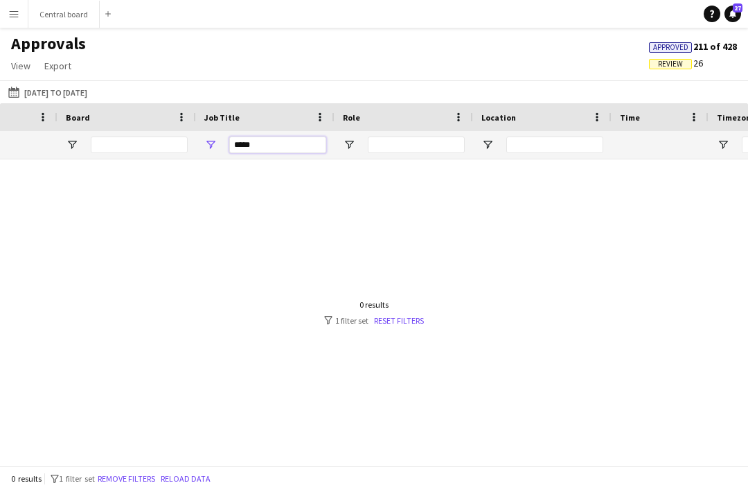
click at [297, 139] on input "****" at bounding box center [277, 145] width 97 height 17
click at [286, 146] on input "****" at bounding box center [273, 145] width 97 height 17
type input "*"
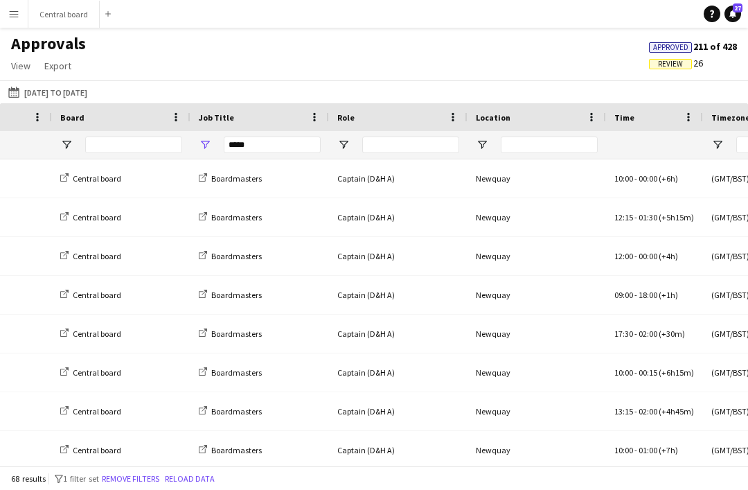
type input "*****"
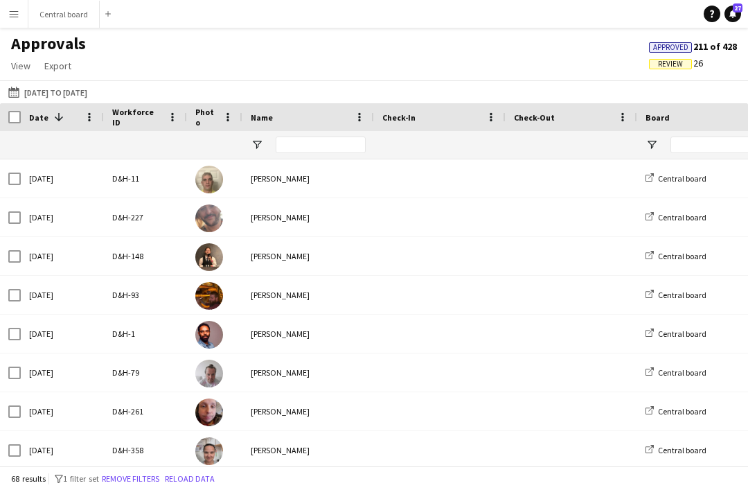
click at [58, 69] on span "Export" at bounding box center [57, 66] width 27 height 12
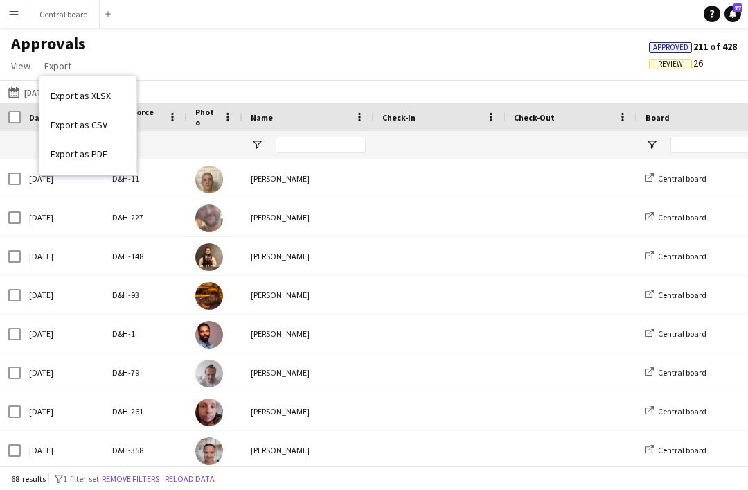
click at [103, 96] on span "Export as XLSX" at bounding box center [81, 95] width 60 height 12
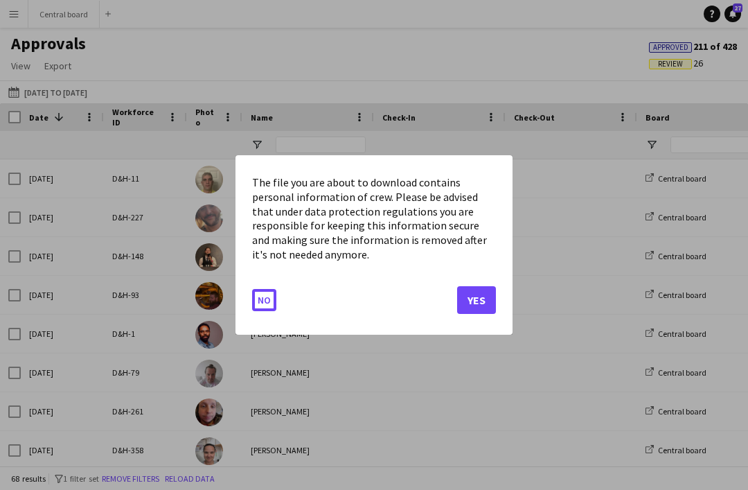
click at [479, 314] on button "Yes" at bounding box center [476, 300] width 39 height 28
